Goal: Transaction & Acquisition: Book appointment/travel/reservation

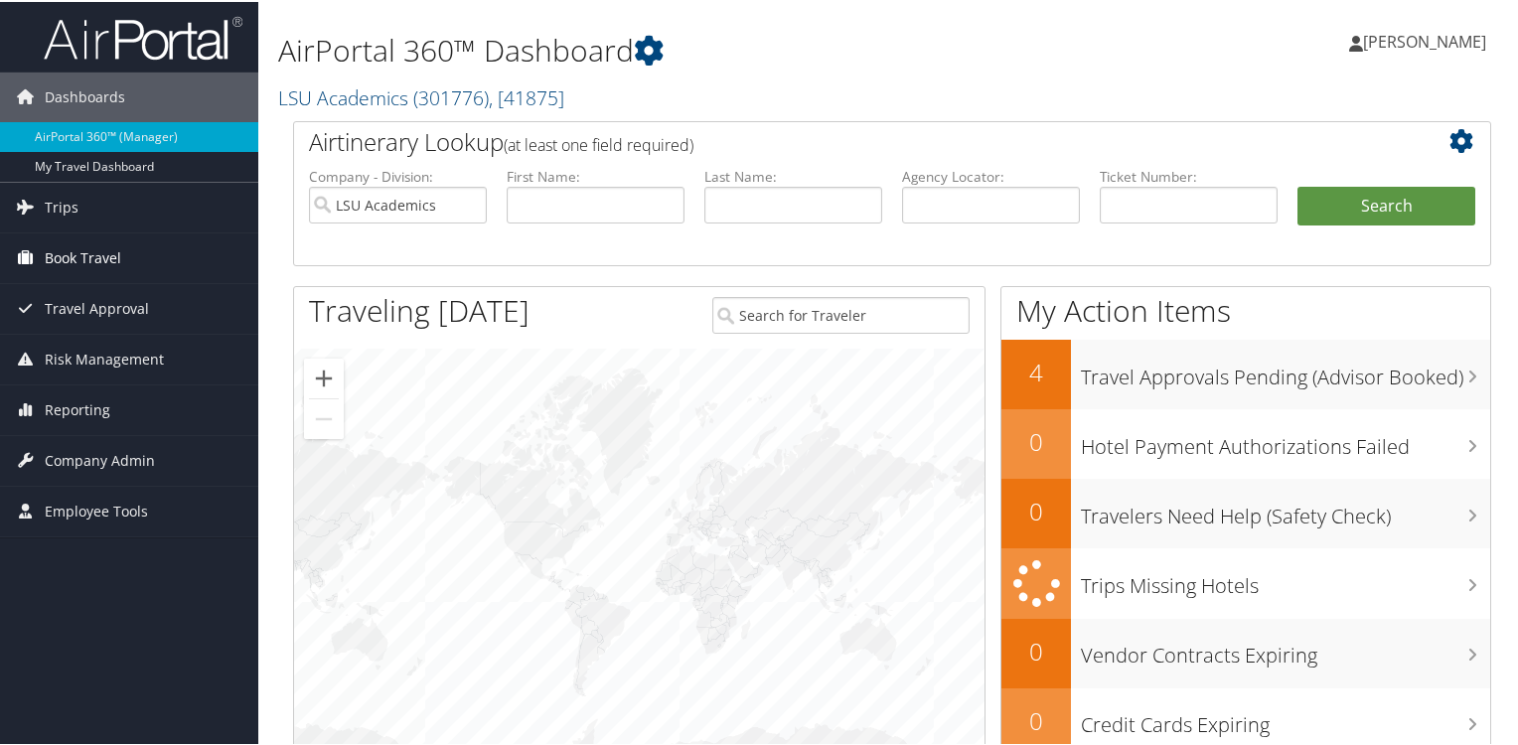
click at [40, 257] on link "Book Travel" at bounding box center [129, 256] width 258 height 50
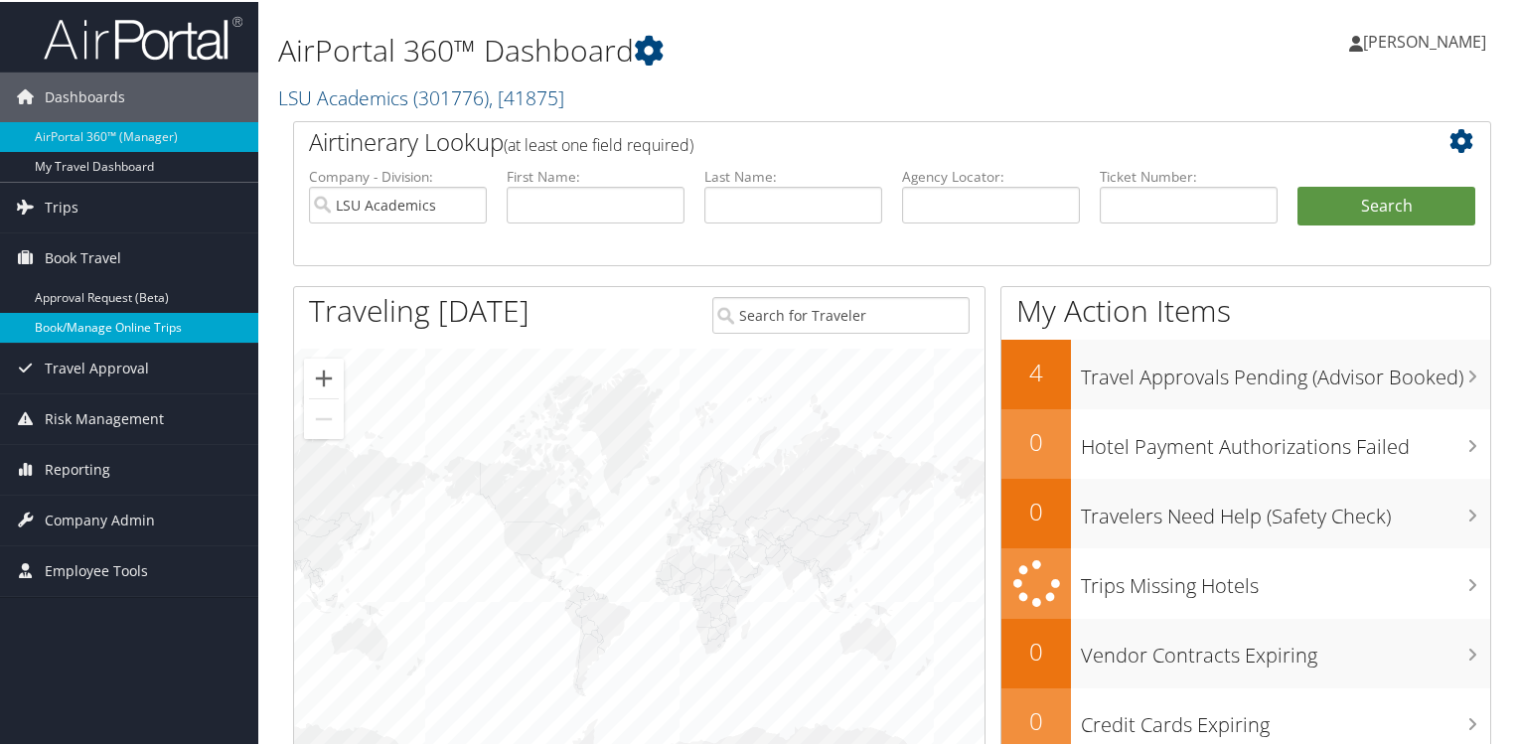
click at [46, 323] on link "Book/Manage Online Trips" at bounding box center [129, 326] width 258 height 30
